Goal: Transaction & Acquisition: Book appointment/travel/reservation

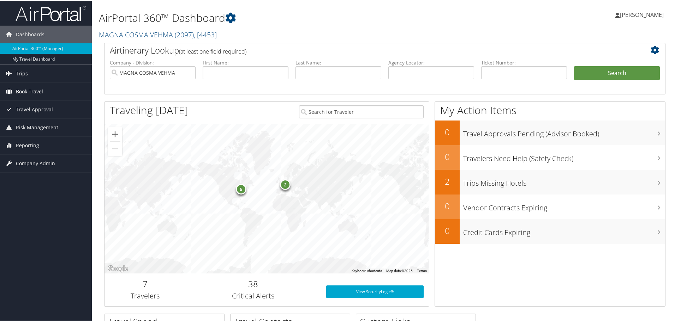
click at [22, 92] on span "Book Travel" at bounding box center [29, 91] width 27 height 18
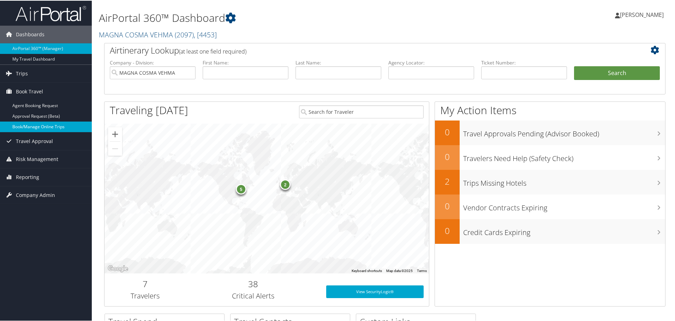
click at [32, 128] on link "Book/Manage Online Trips" at bounding box center [46, 126] width 92 height 11
